Goal: Information Seeking & Learning: Learn about a topic

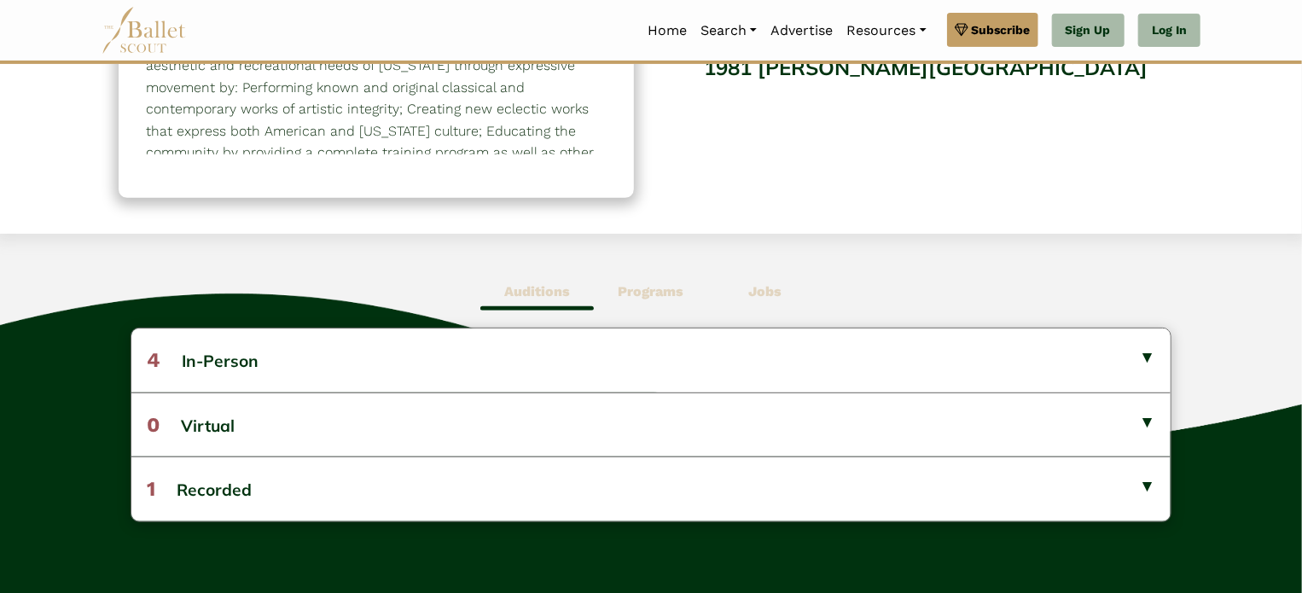
scroll to position [273, 0]
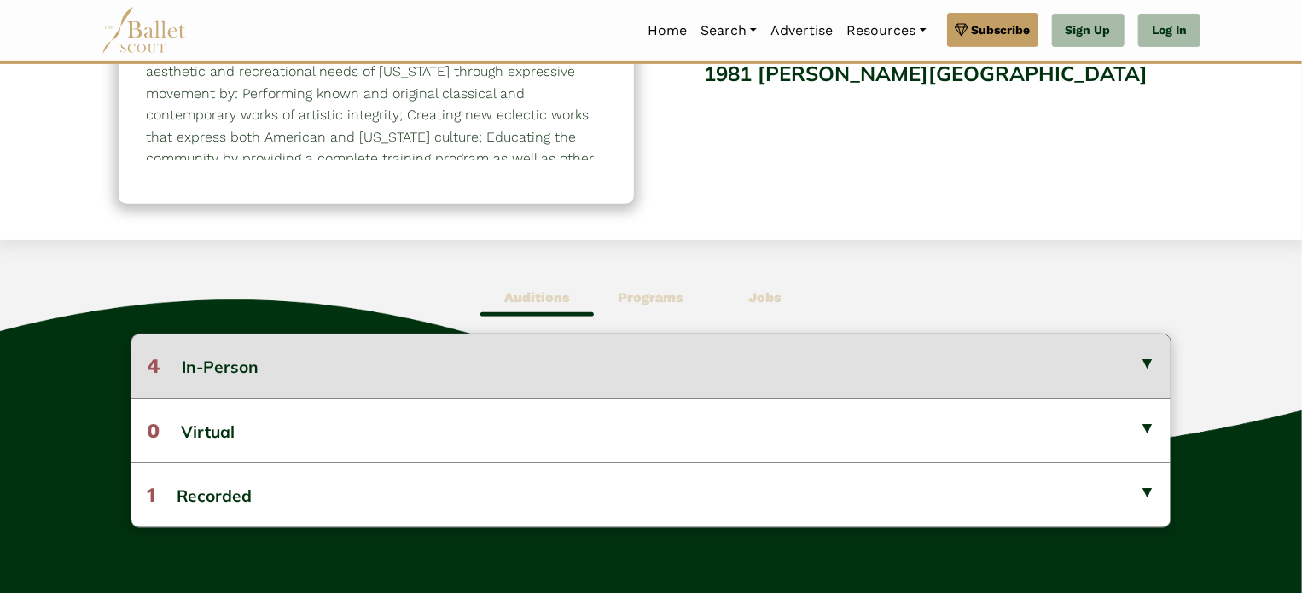
click at [1136, 362] on button "4 In-Person" at bounding box center [651, 365] width 1040 height 63
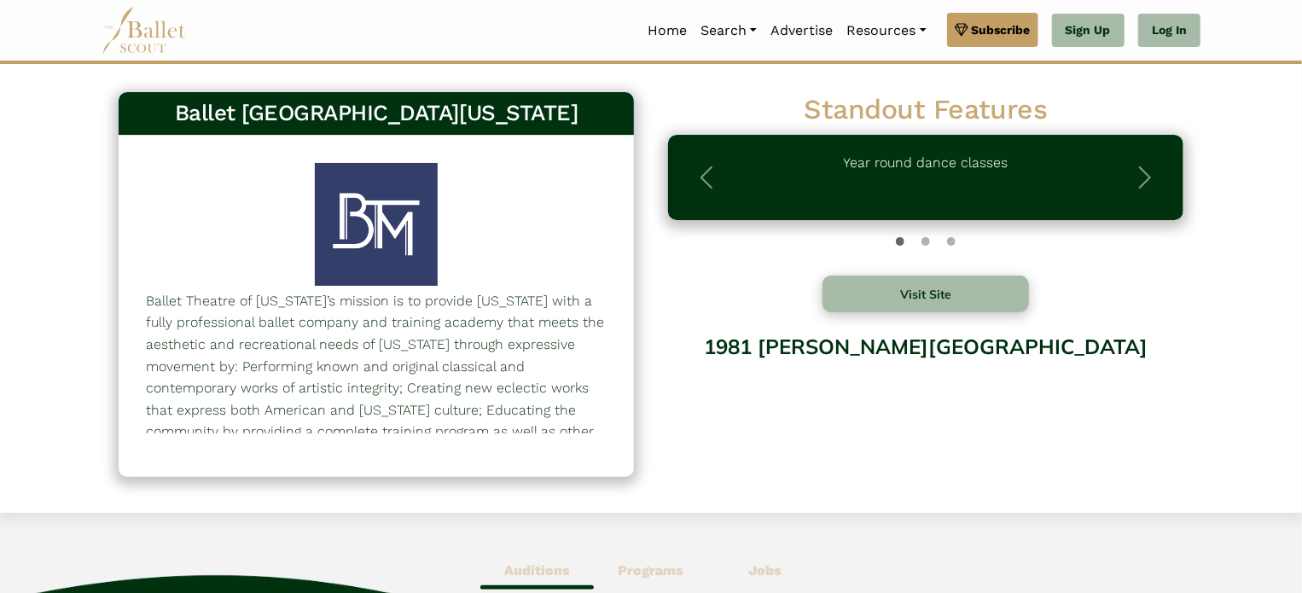
scroll to position [2, 0]
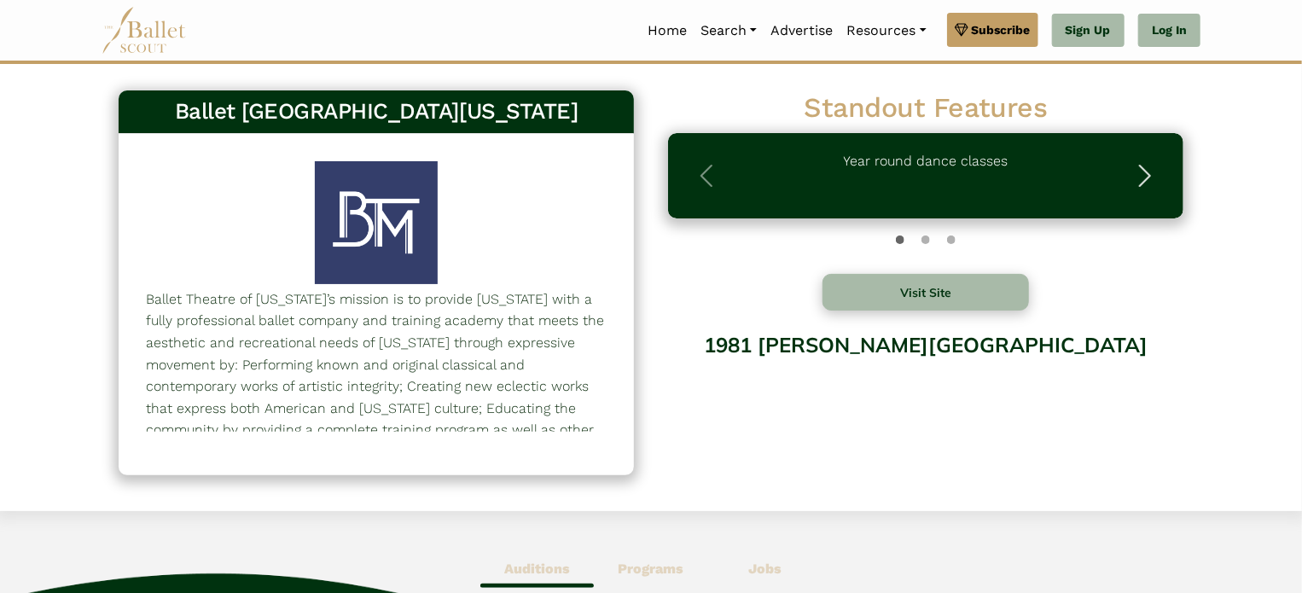
click at [1146, 175] on span "button" at bounding box center [1144, 175] width 27 height 27
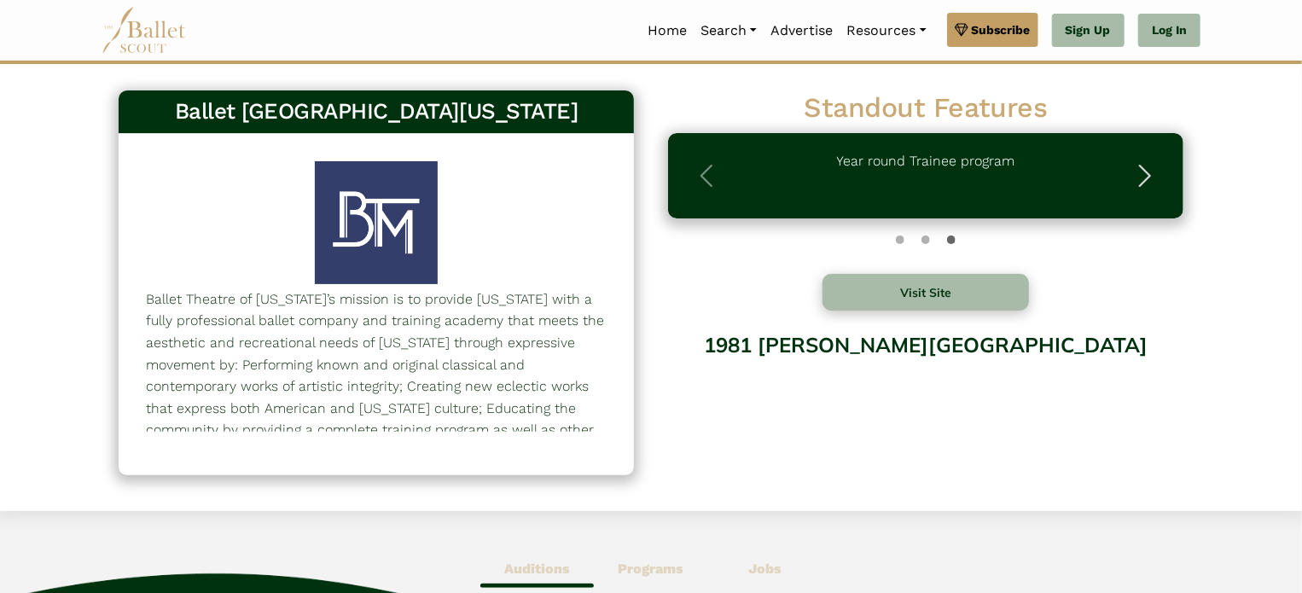
click at [1146, 175] on span "button" at bounding box center [1144, 175] width 27 height 27
click at [654, 26] on link "Home" at bounding box center [667, 31] width 53 height 36
